Goal: Information Seeking & Learning: Understand process/instructions

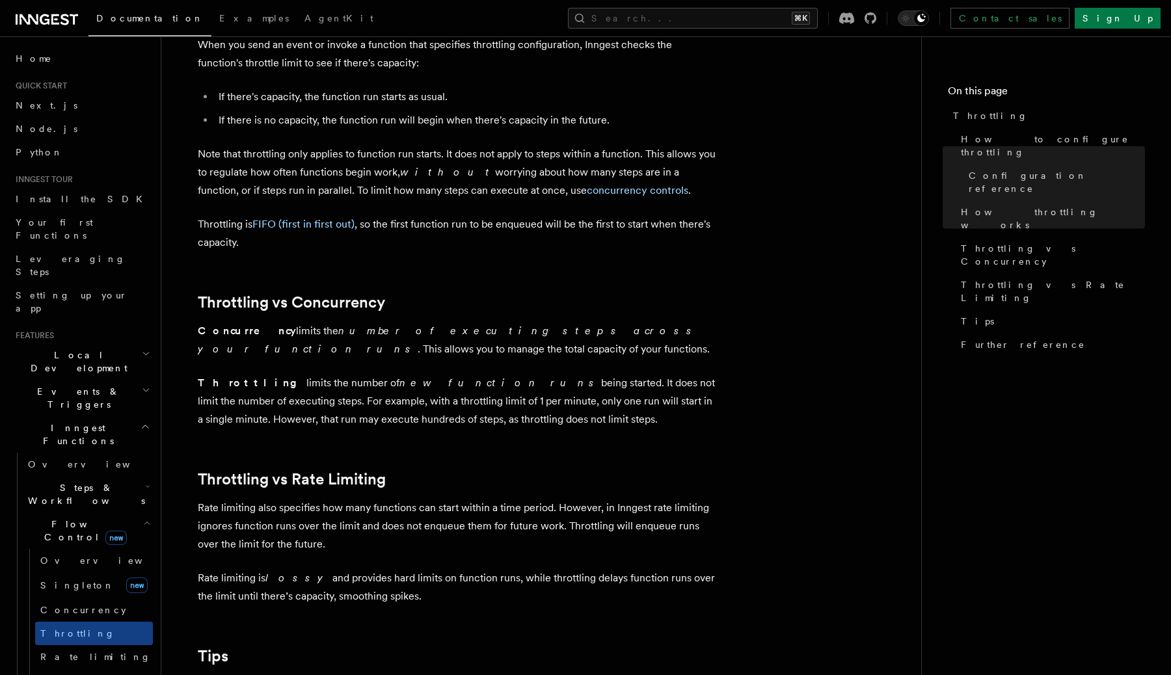
scroll to position [1026, 0]
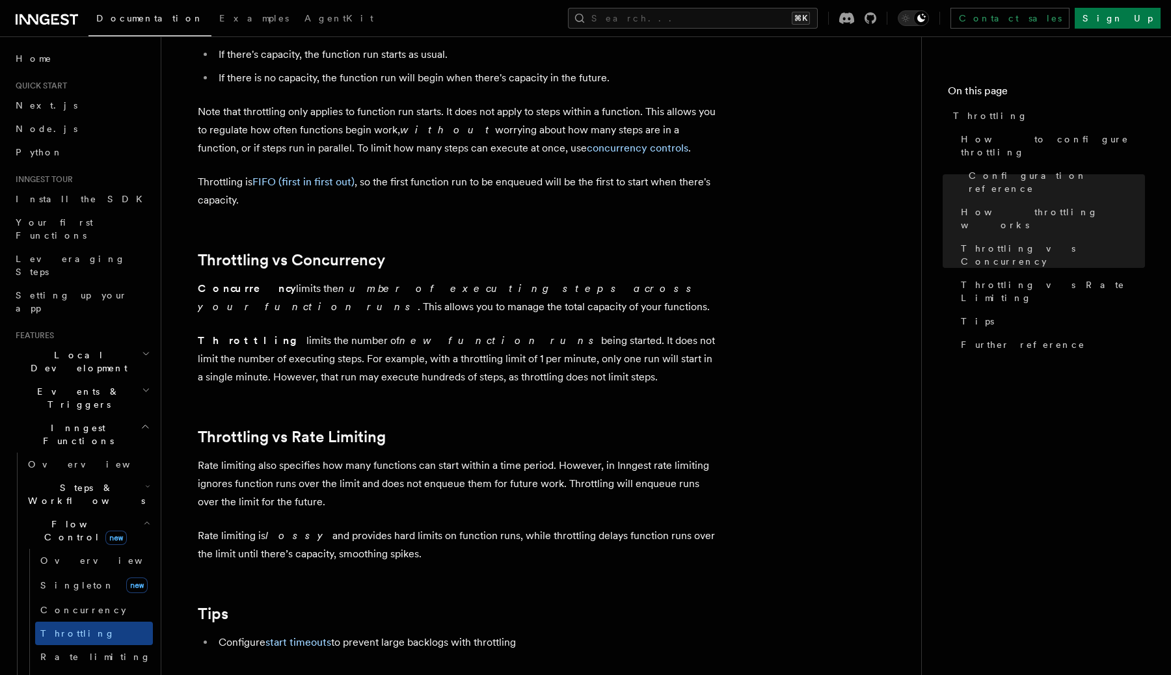
click at [321, 295] on em "number of executing steps across your function runs" at bounding box center [448, 297] width 501 height 31
click at [537, 302] on p "Concurrency limits the number of executing steps across your function runs . Th…" at bounding box center [458, 298] width 520 height 36
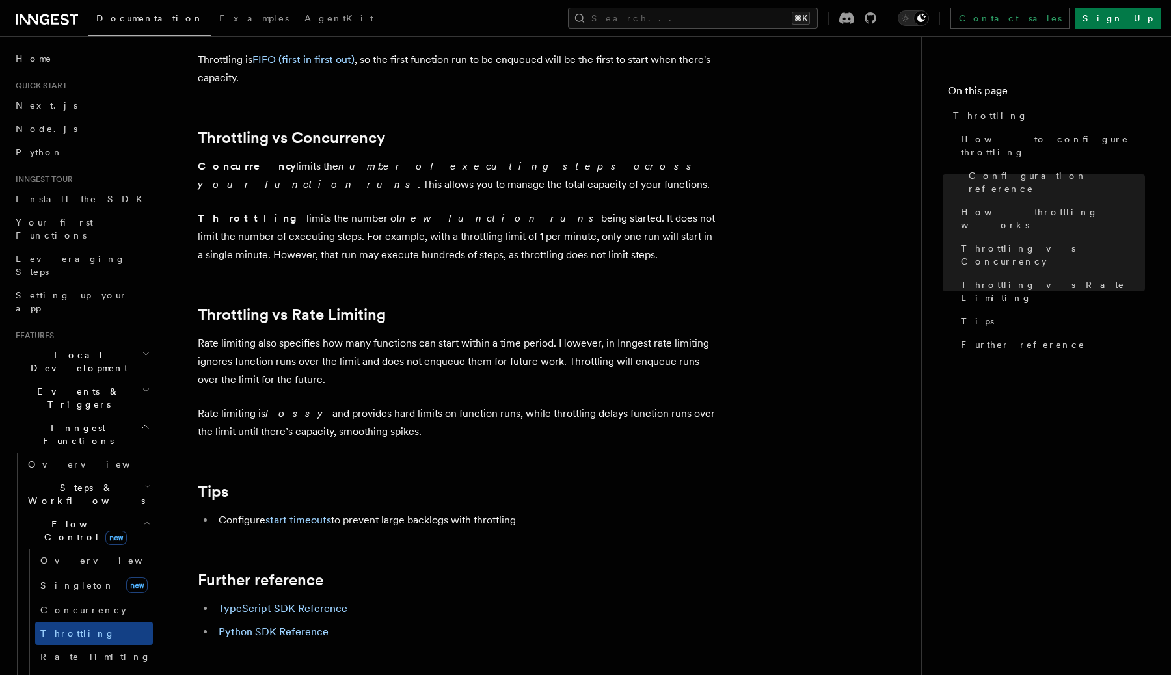
scroll to position [1150, 0]
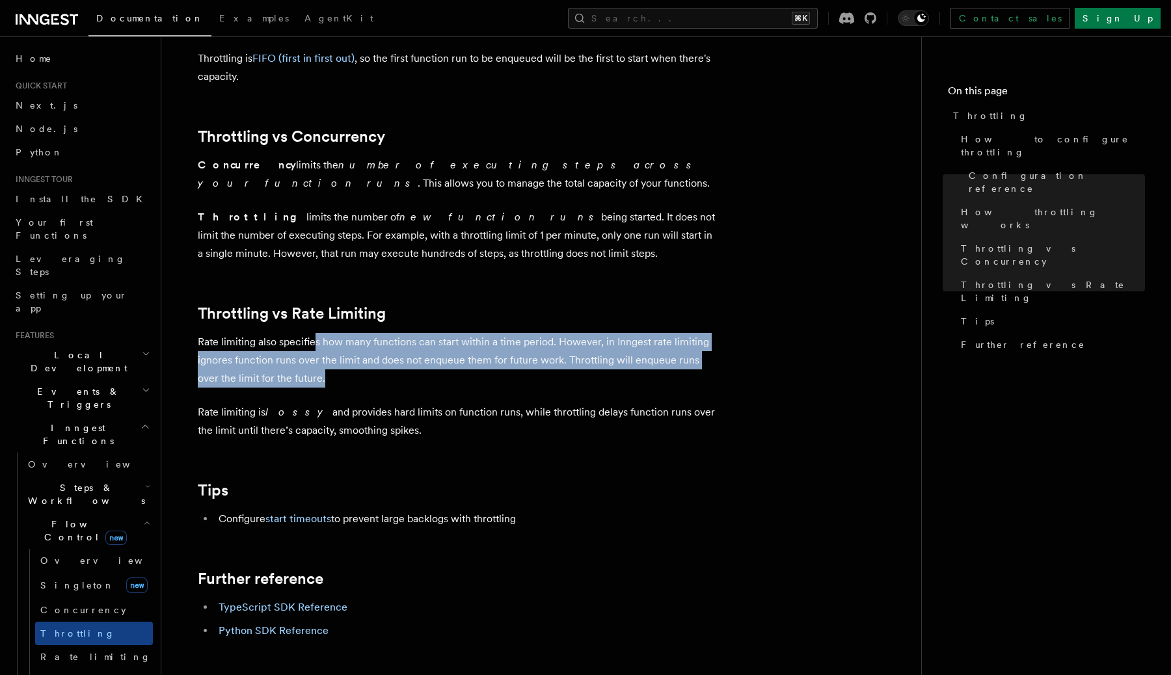
drag, startPoint x: 316, startPoint y: 349, endPoint x: 368, endPoint y: 378, distance: 58.8
click at [368, 378] on p "Rate limiting also specifies how many functions can start within a time period.…" at bounding box center [458, 360] width 520 height 55
click at [376, 375] on p "Rate limiting also specifies how many functions can start within a time period.…" at bounding box center [458, 360] width 520 height 55
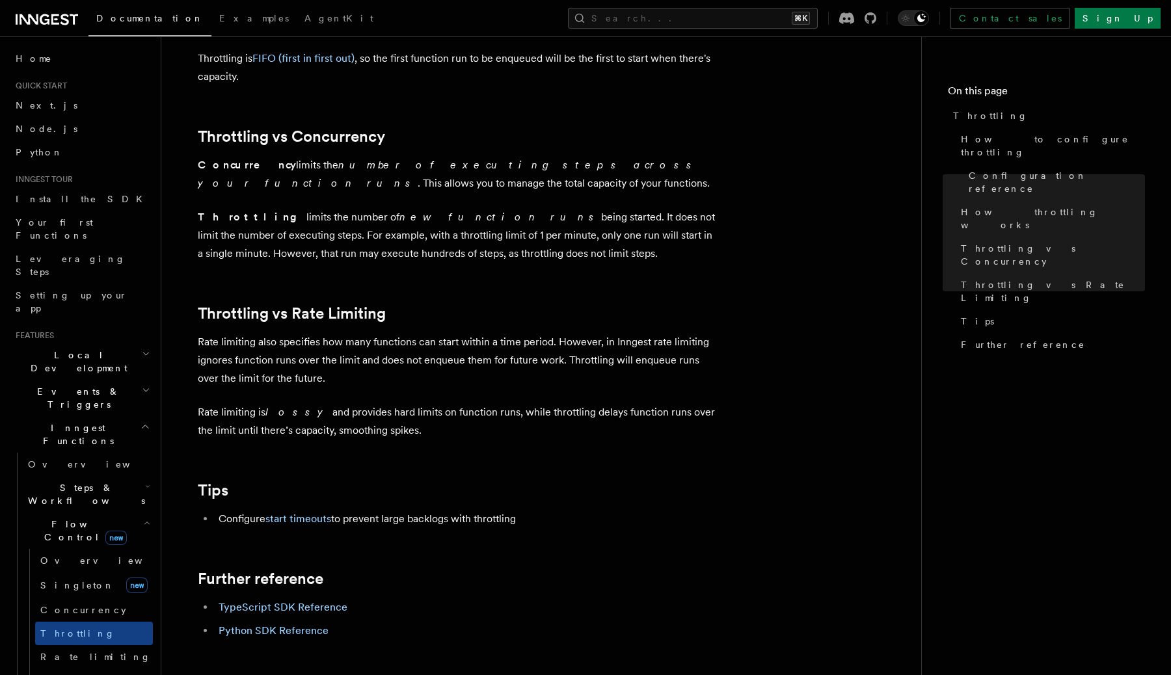
click at [494, 263] on p "Throttling limits the number of new function runs being started. It does not li…" at bounding box center [458, 235] width 520 height 55
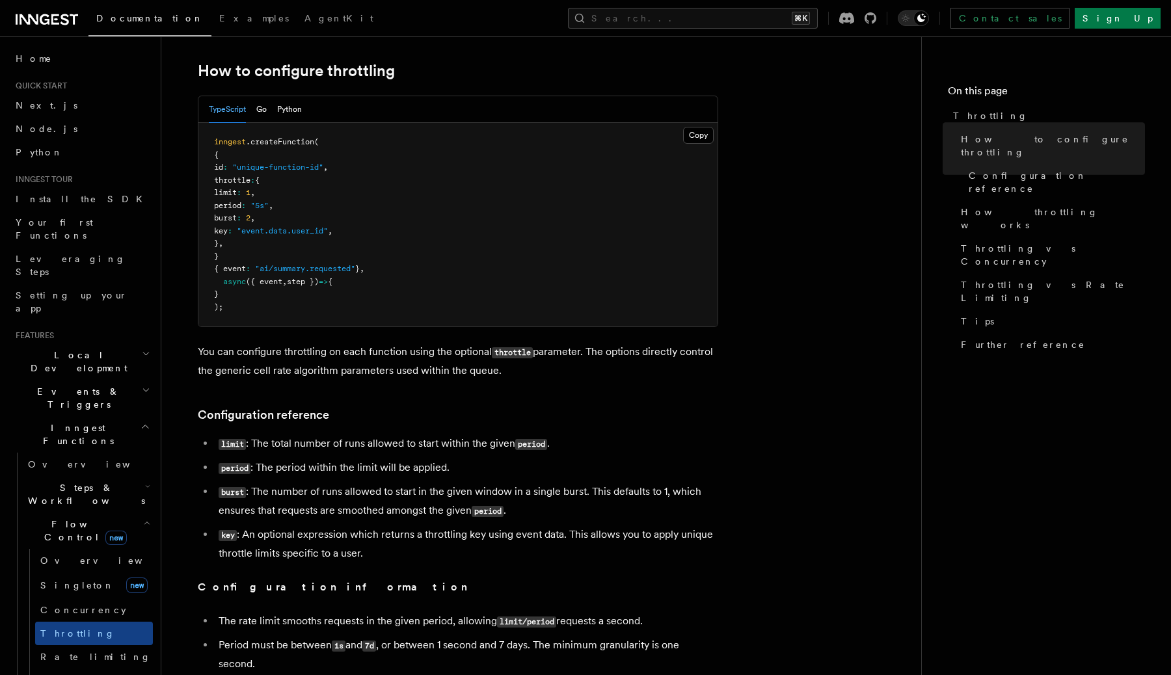
scroll to position [197, 0]
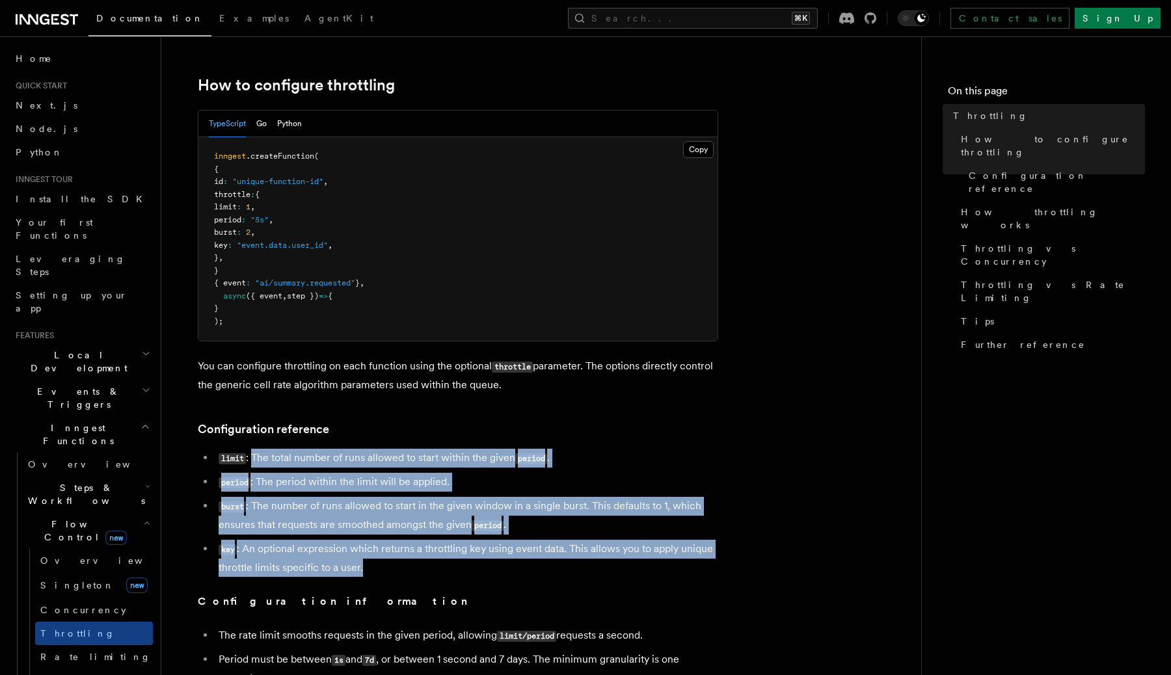
drag, startPoint x: 254, startPoint y: 455, endPoint x: 481, endPoint y: 568, distance: 254.0
click at [481, 568] on ul "limit : The total number of runs allowed to start within the given period . per…" at bounding box center [458, 513] width 520 height 128
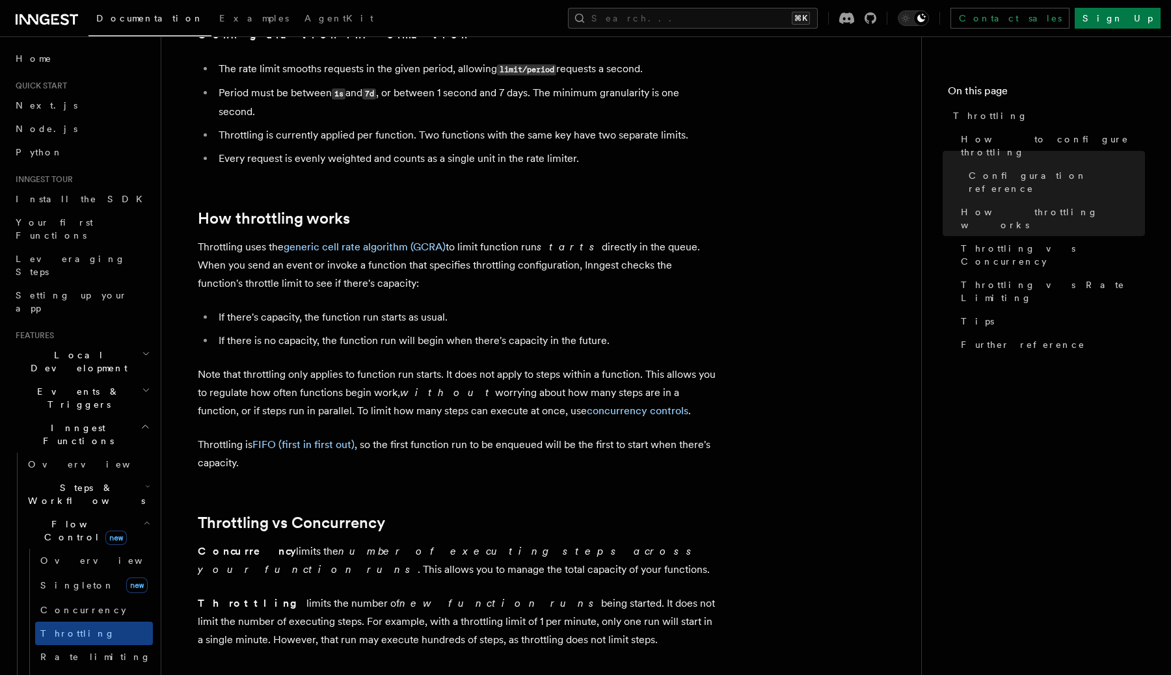
scroll to position [816, 0]
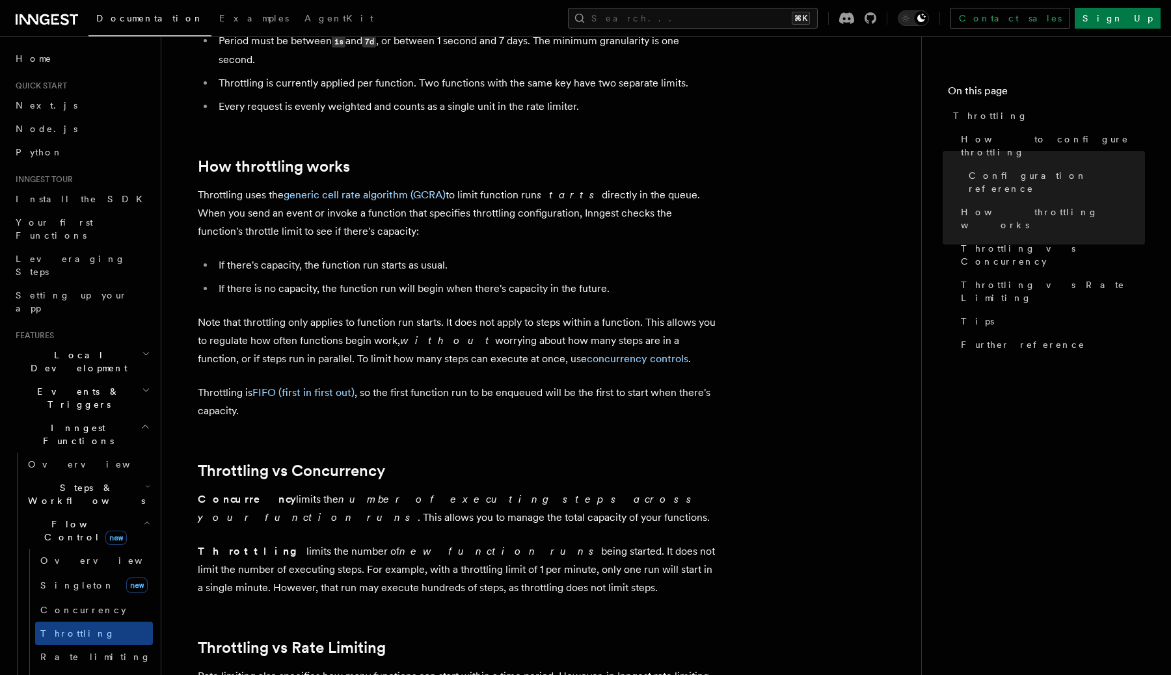
click at [340, 518] on p "Concurrency limits the number of executing steps across your function runs . Th…" at bounding box center [458, 508] width 520 height 36
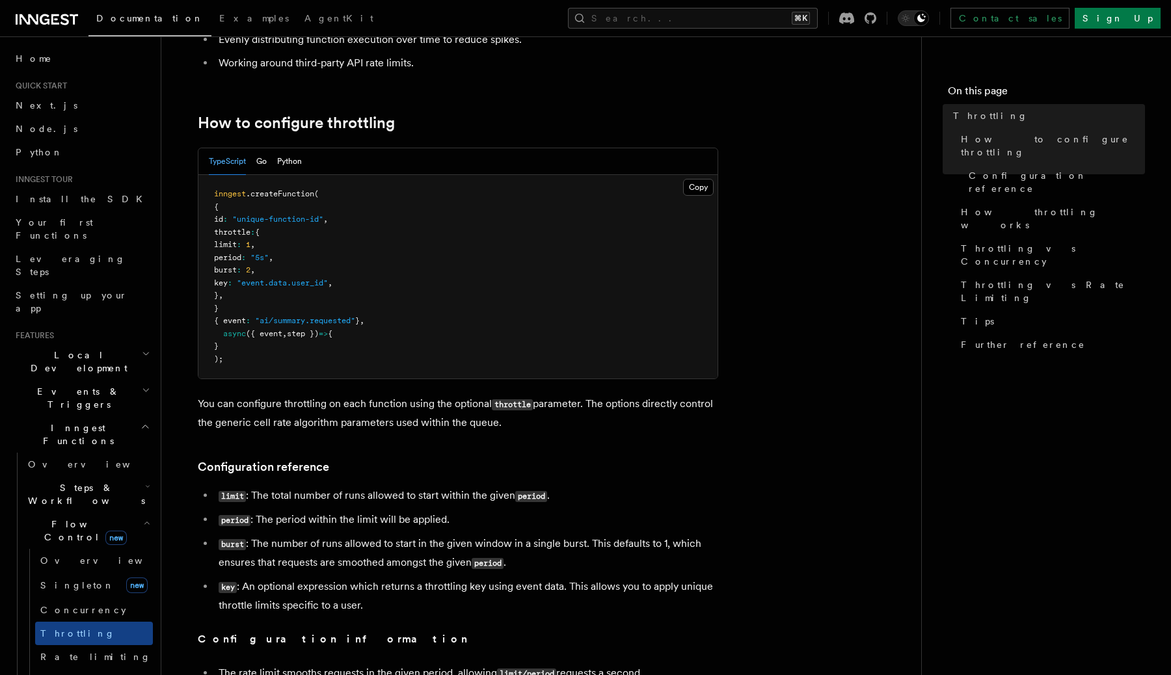
scroll to position [178, 0]
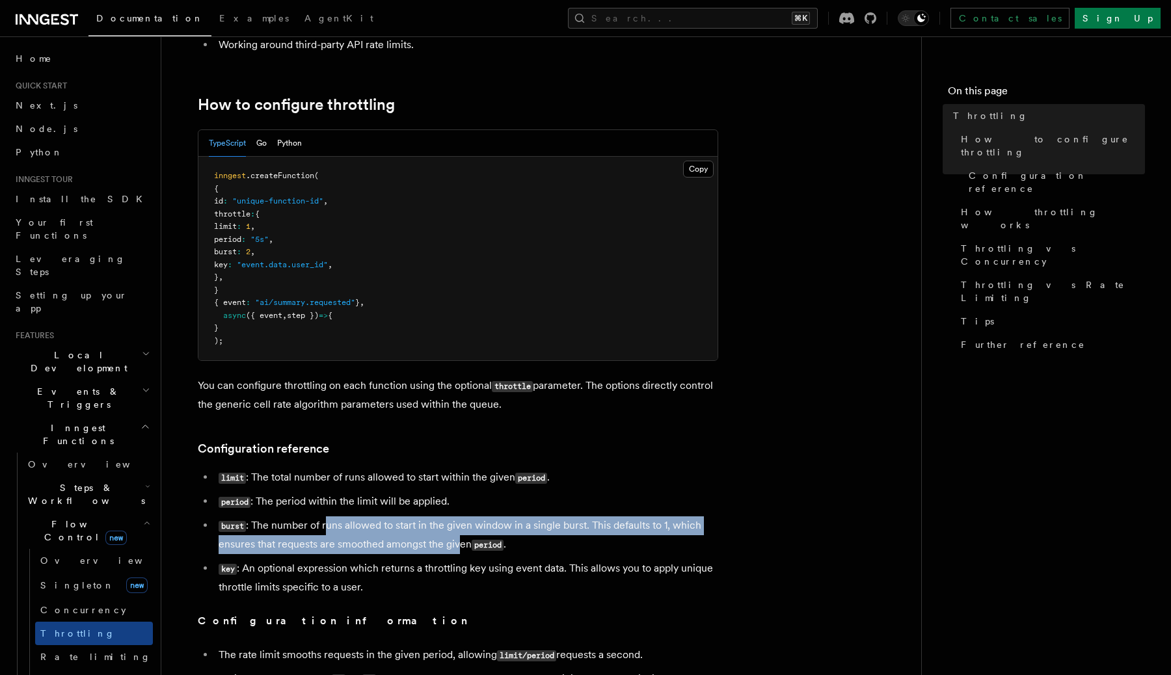
drag, startPoint x: 327, startPoint y: 526, endPoint x: 458, endPoint y: 552, distance: 133.4
click at [458, 552] on li "burst : The number of runs allowed to start in the given window in a single bur…" at bounding box center [466, 535] width 503 height 38
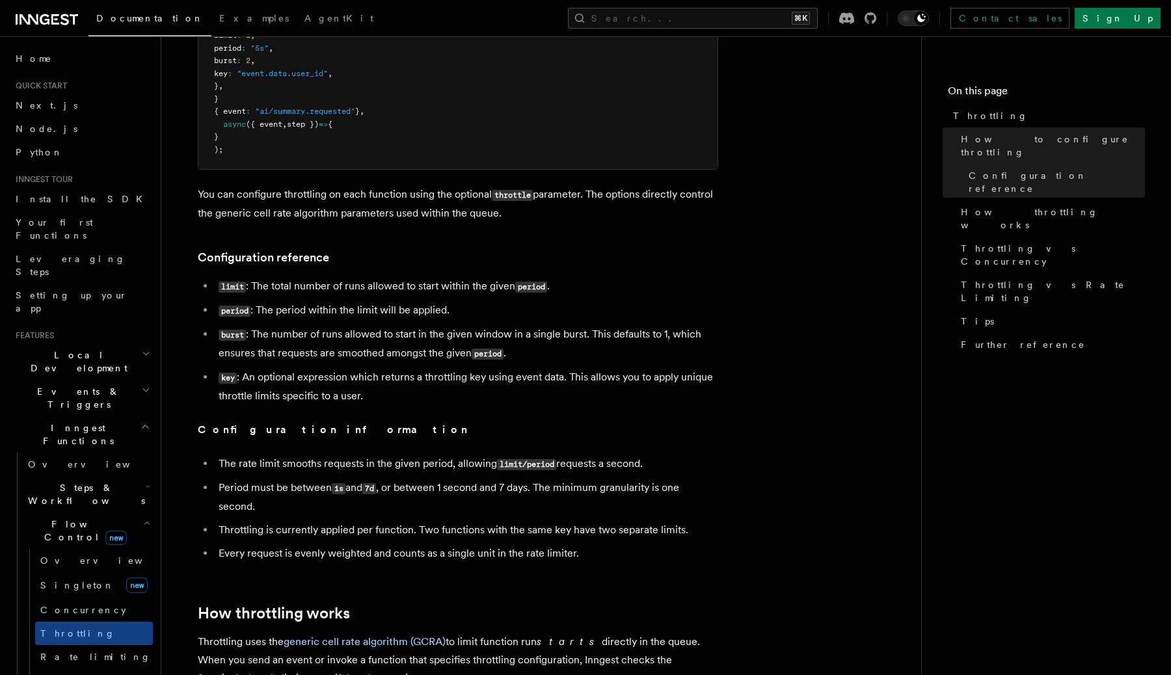
scroll to position [253, 0]
